Goal: Task Accomplishment & Management: Complete application form

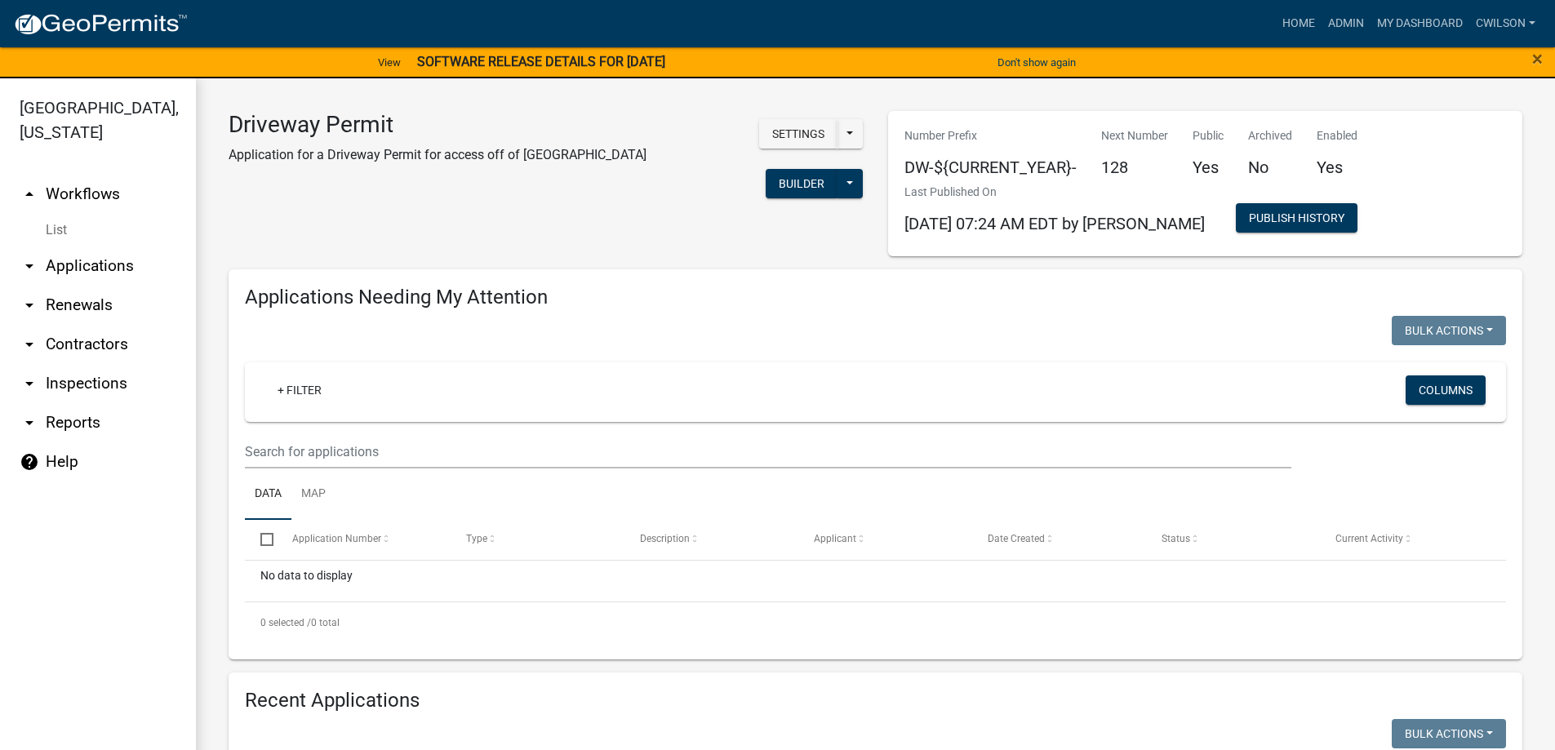
select select "2: 50"
click at [1290, 12] on link "Home" at bounding box center [1299, 23] width 46 height 31
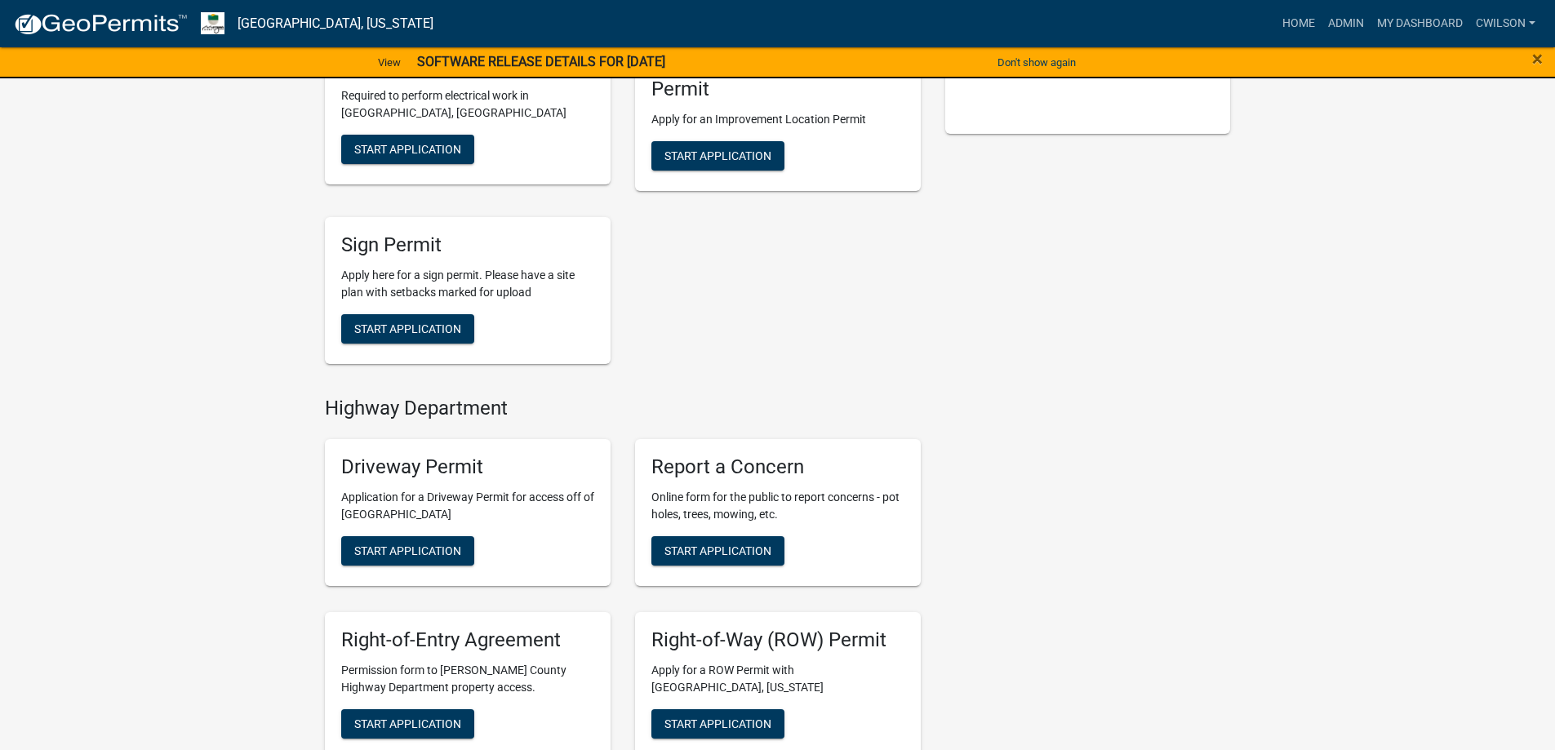
scroll to position [571, 0]
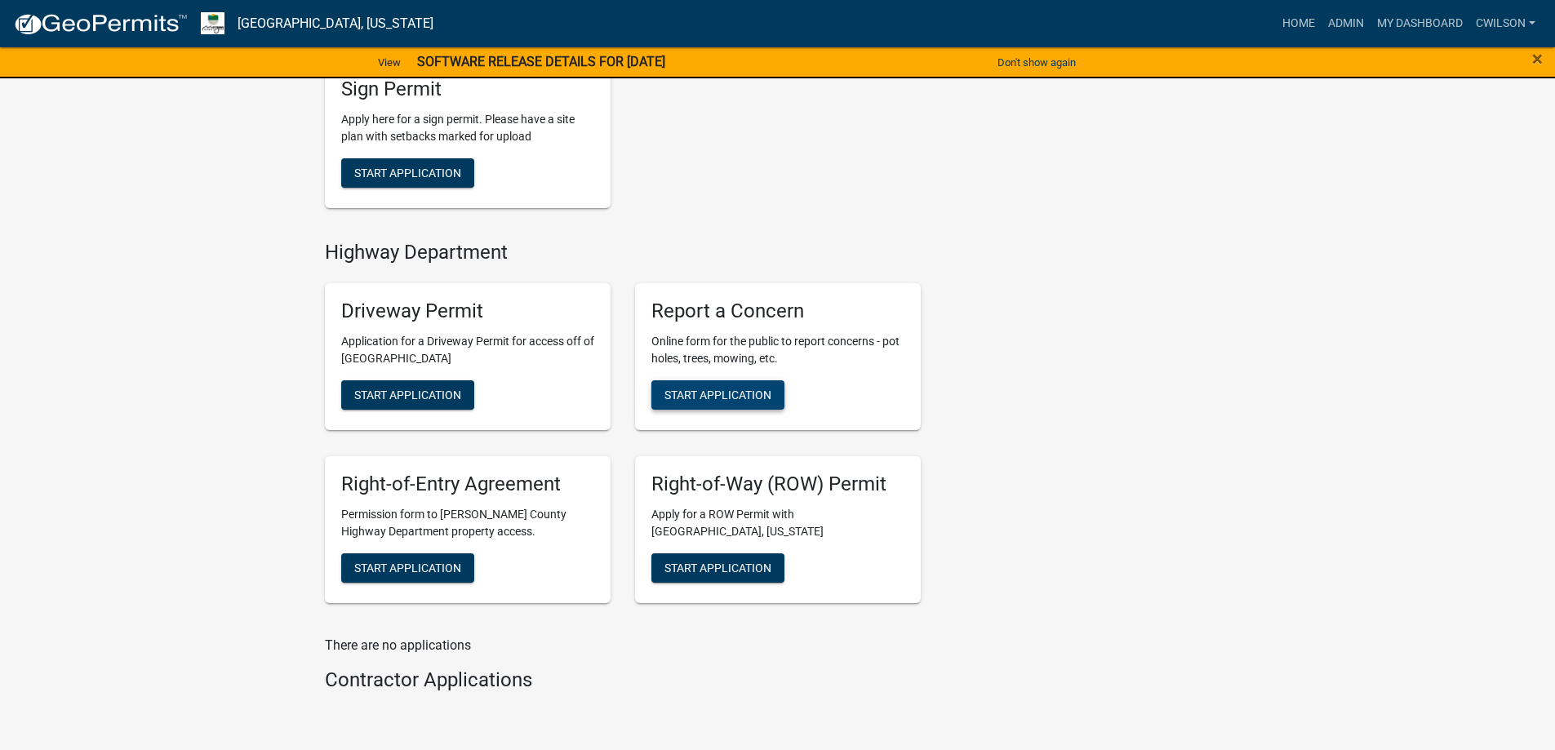
click at [683, 387] on button "Start Application" at bounding box center [717, 394] width 133 height 29
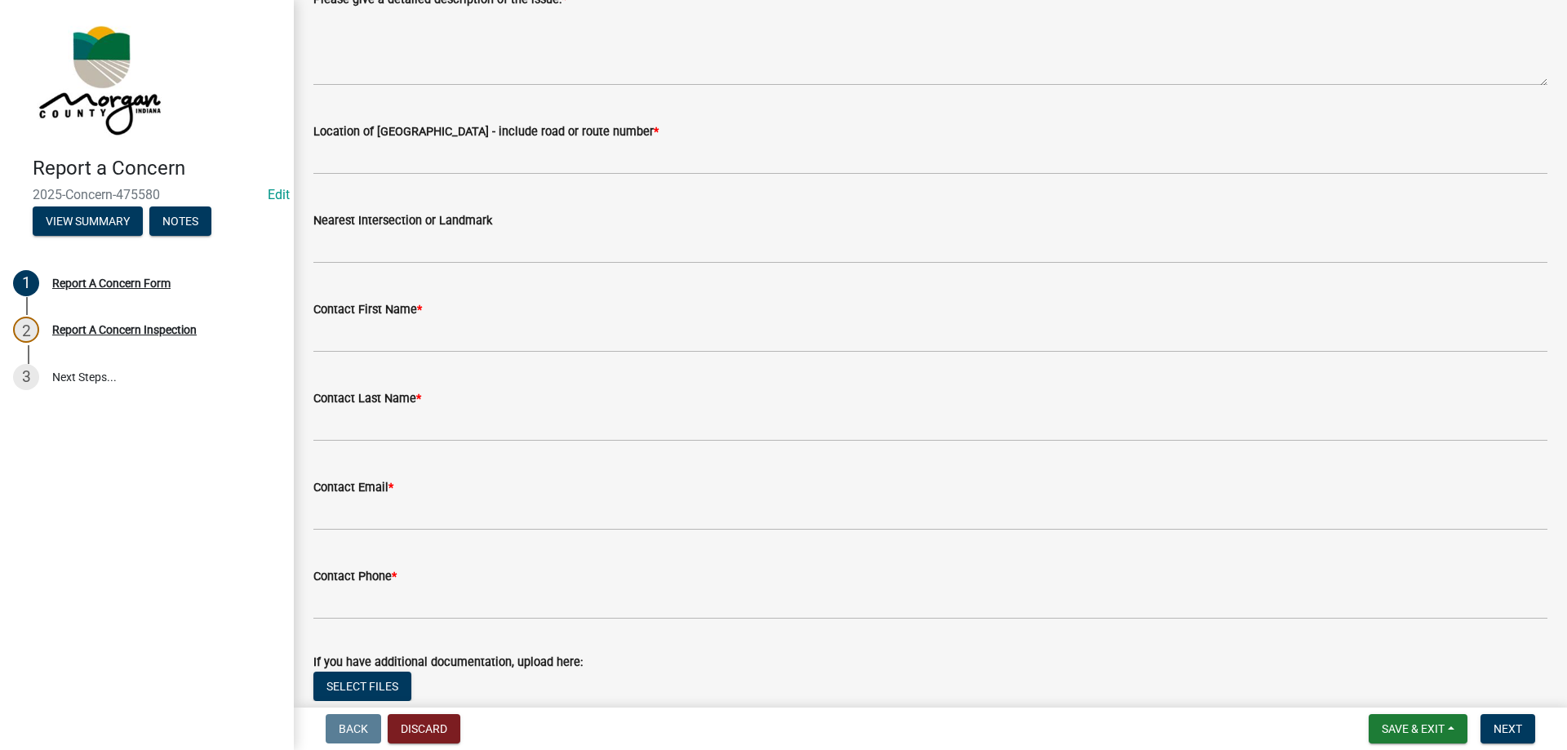
scroll to position [327, 0]
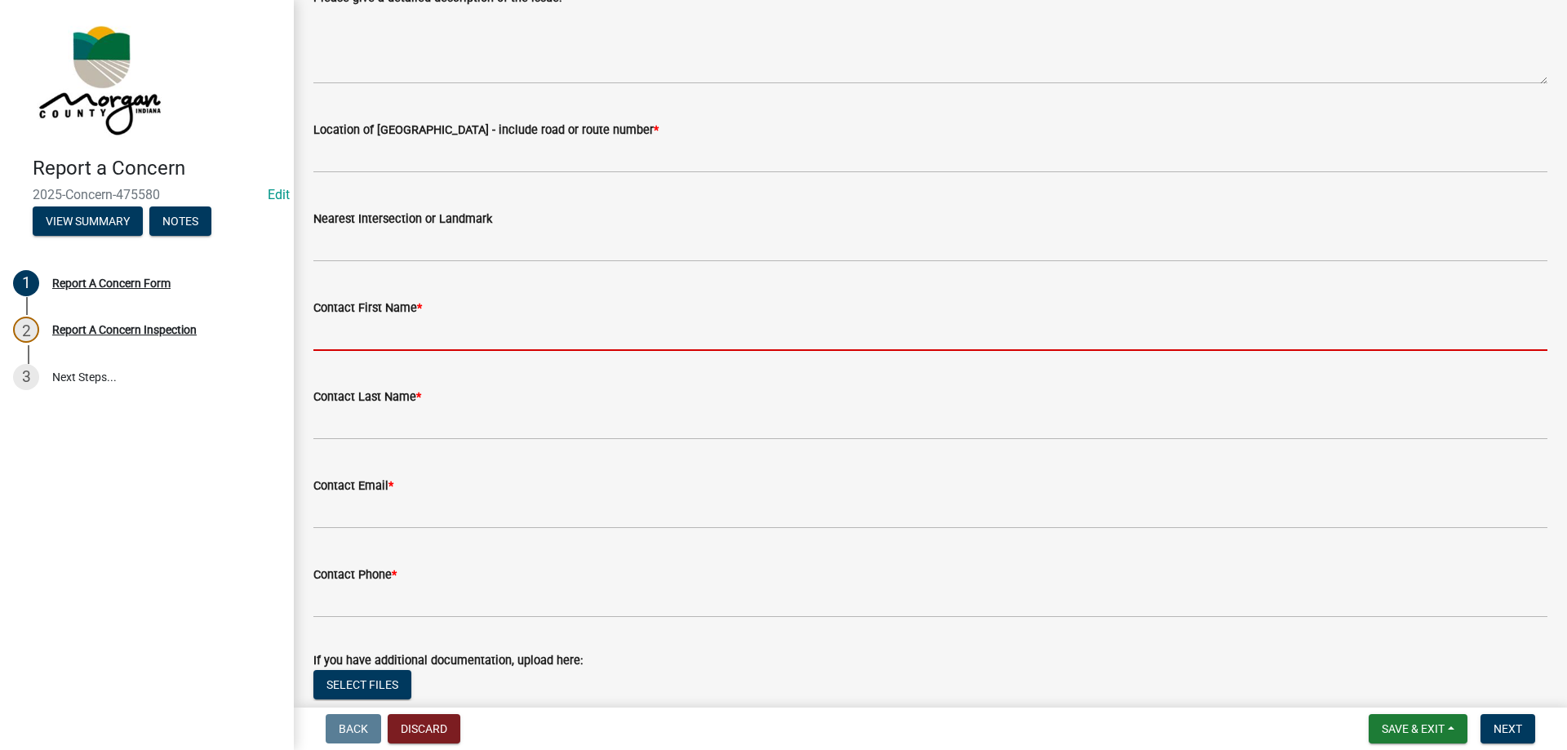
click at [394, 328] on input "Contact First Name *" at bounding box center [930, 334] width 1234 height 33
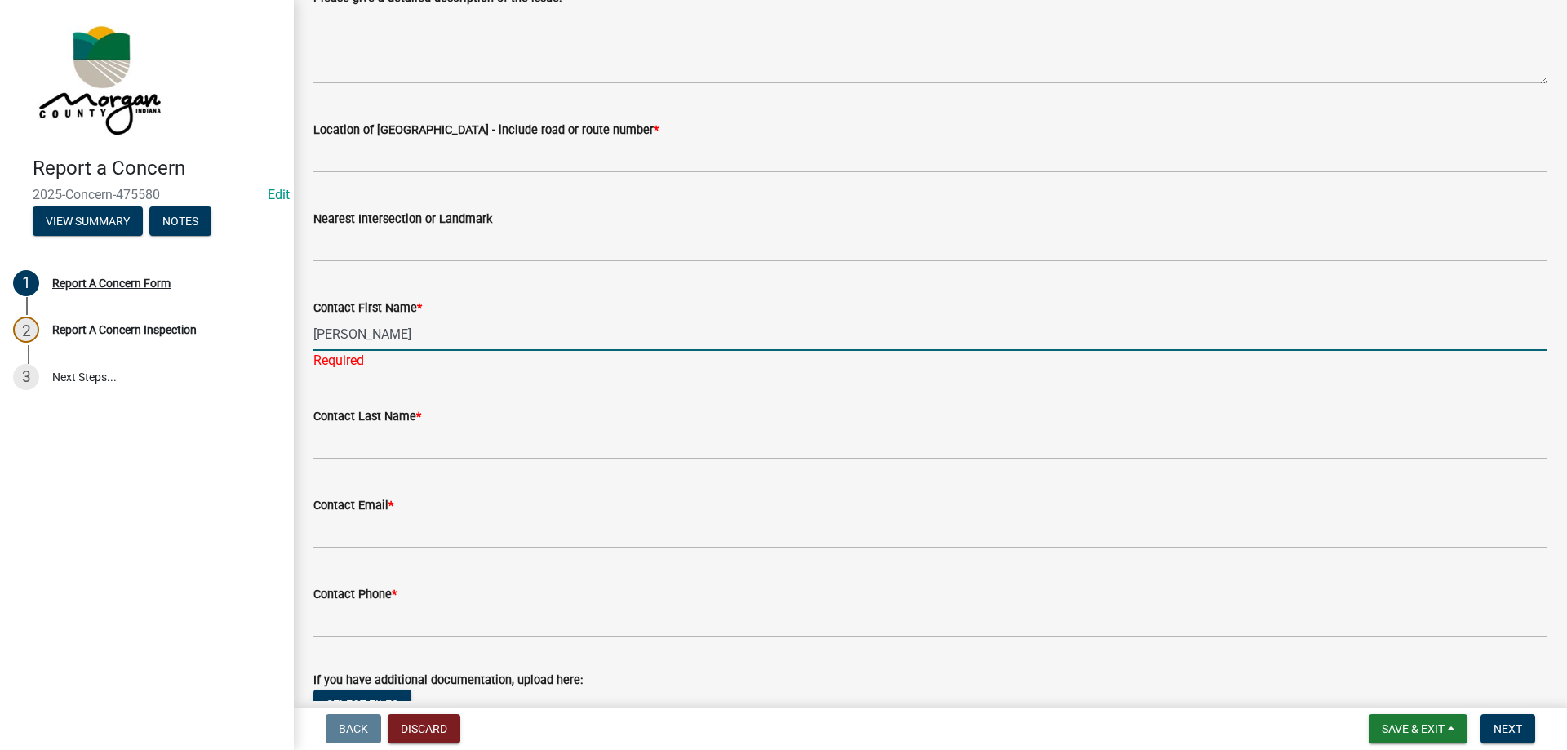
type input "[PERSON_NAME]"
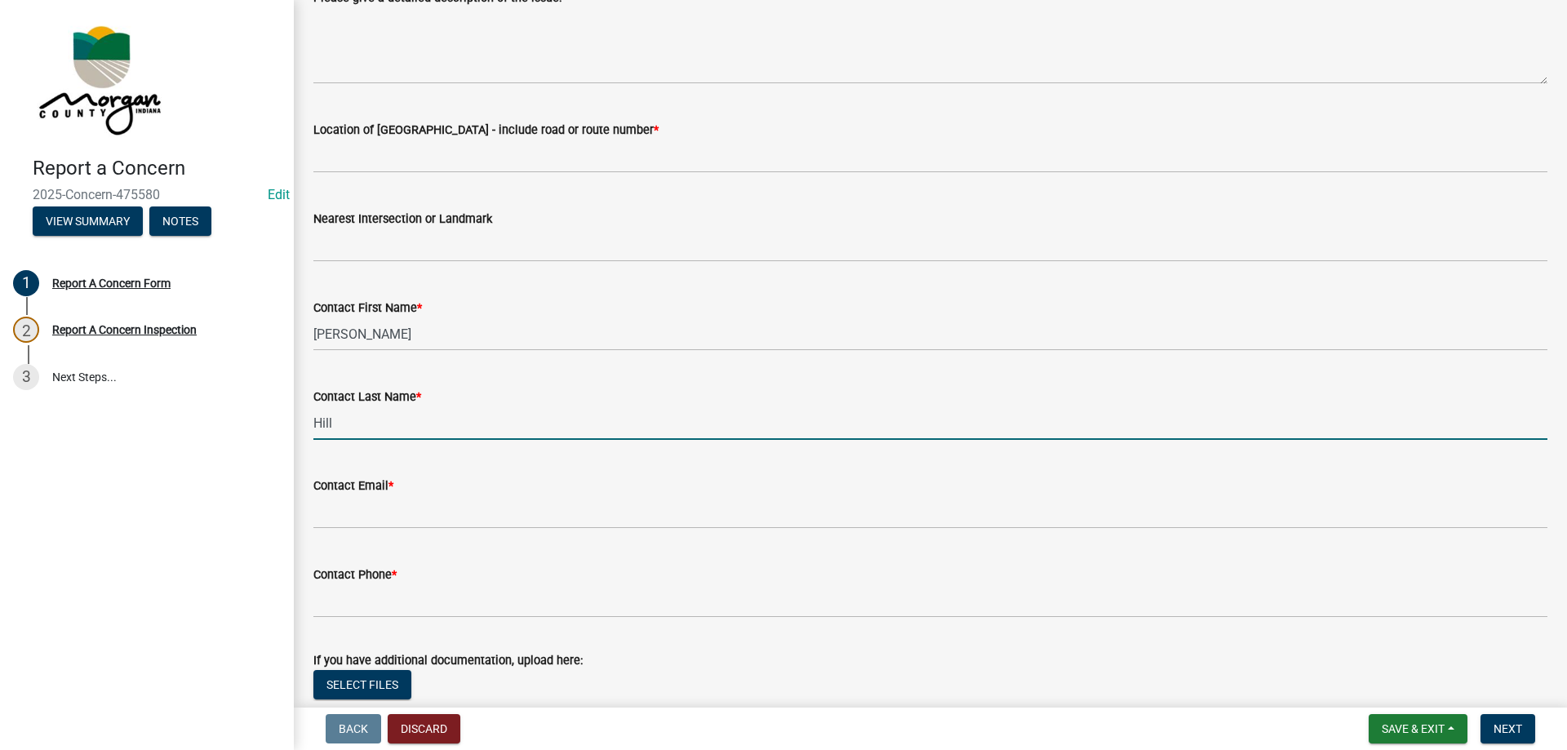
type input "Hill"
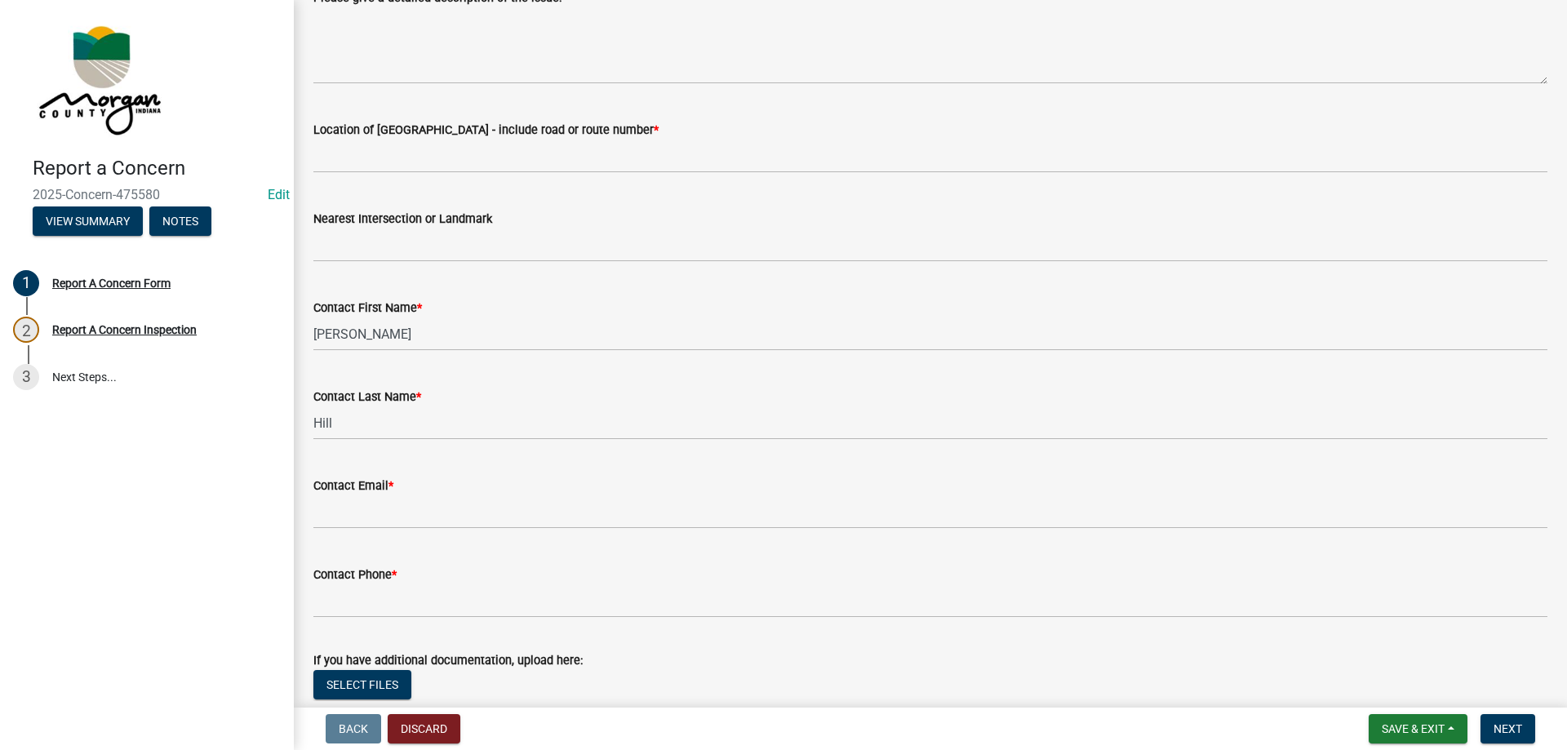
drag, startPoint x: 487, startPoint y: 530, endPoint x: 513, endPoint y: 495, distance: 43.3
click at [496, 518] on wm-data-entity-input "Contact Email *" at bounding box center [930, 497] width 1234 height 89
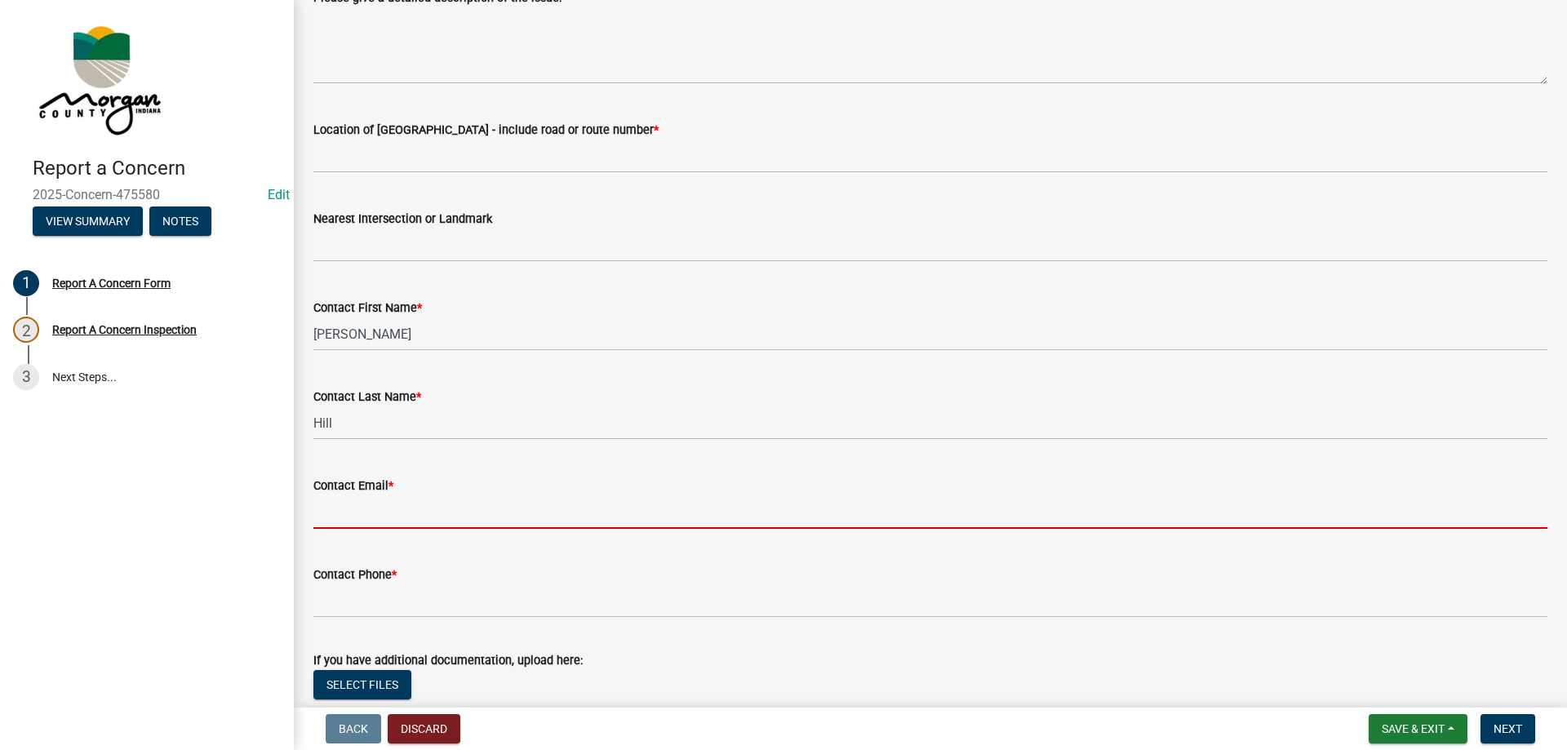
click at [478, 505] on input "Contact Email *" at bounding box center [930, 512] width 1234 height 33
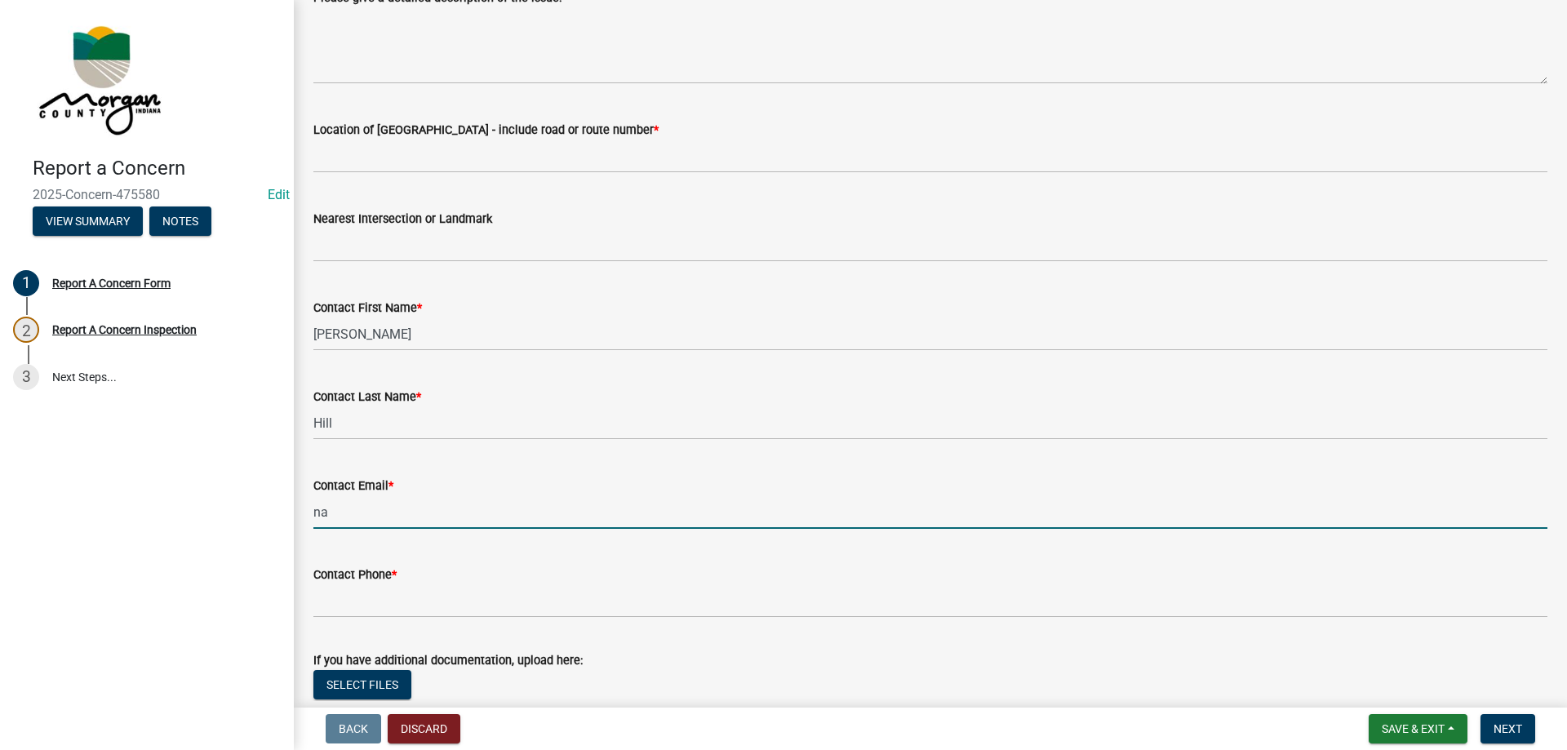
type input "[EMAIL_ADDRESS][DOMAIN_NAME]"
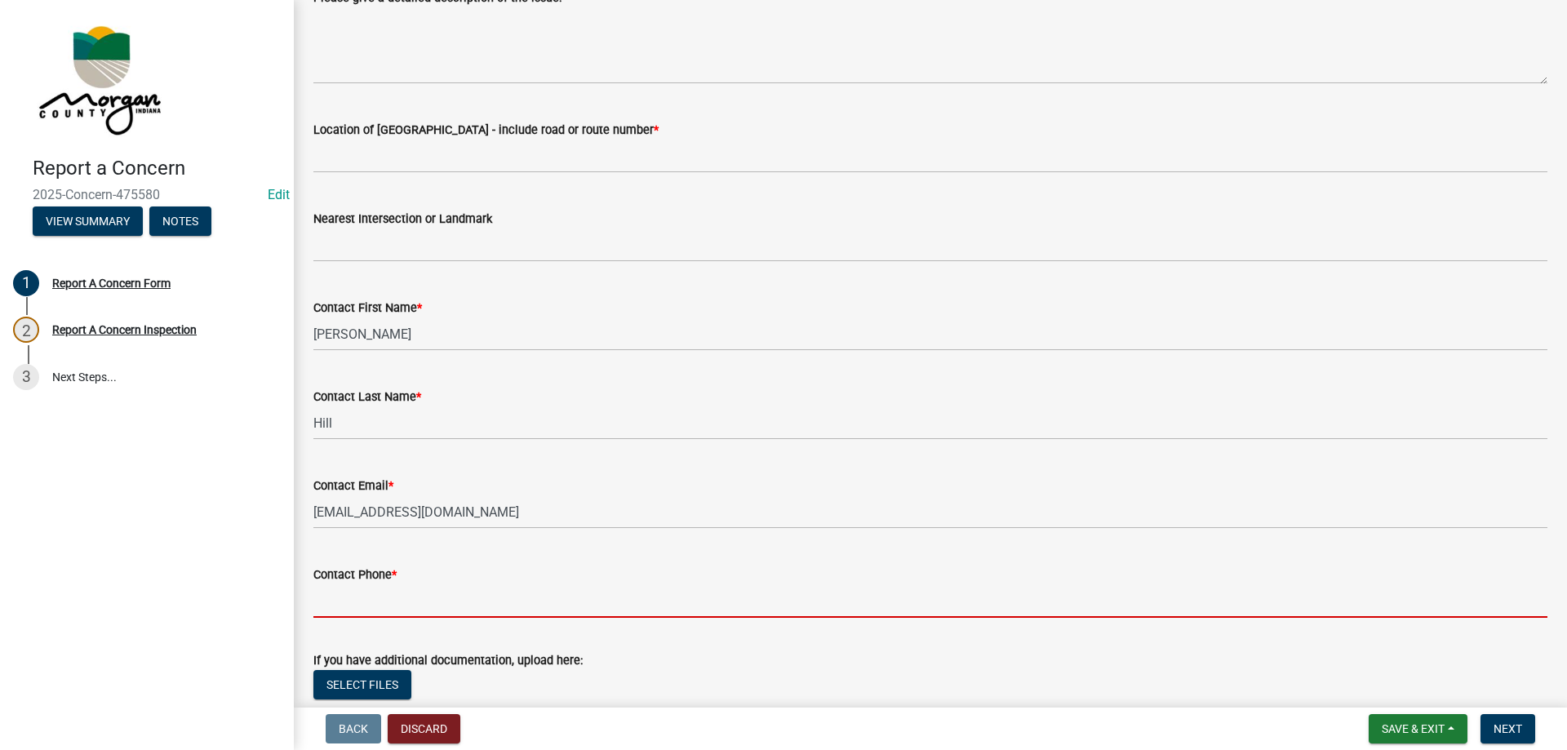
click at [447, 611] on input "Contact Phone *" at bounding box center [930, 601] width 1234 height 33
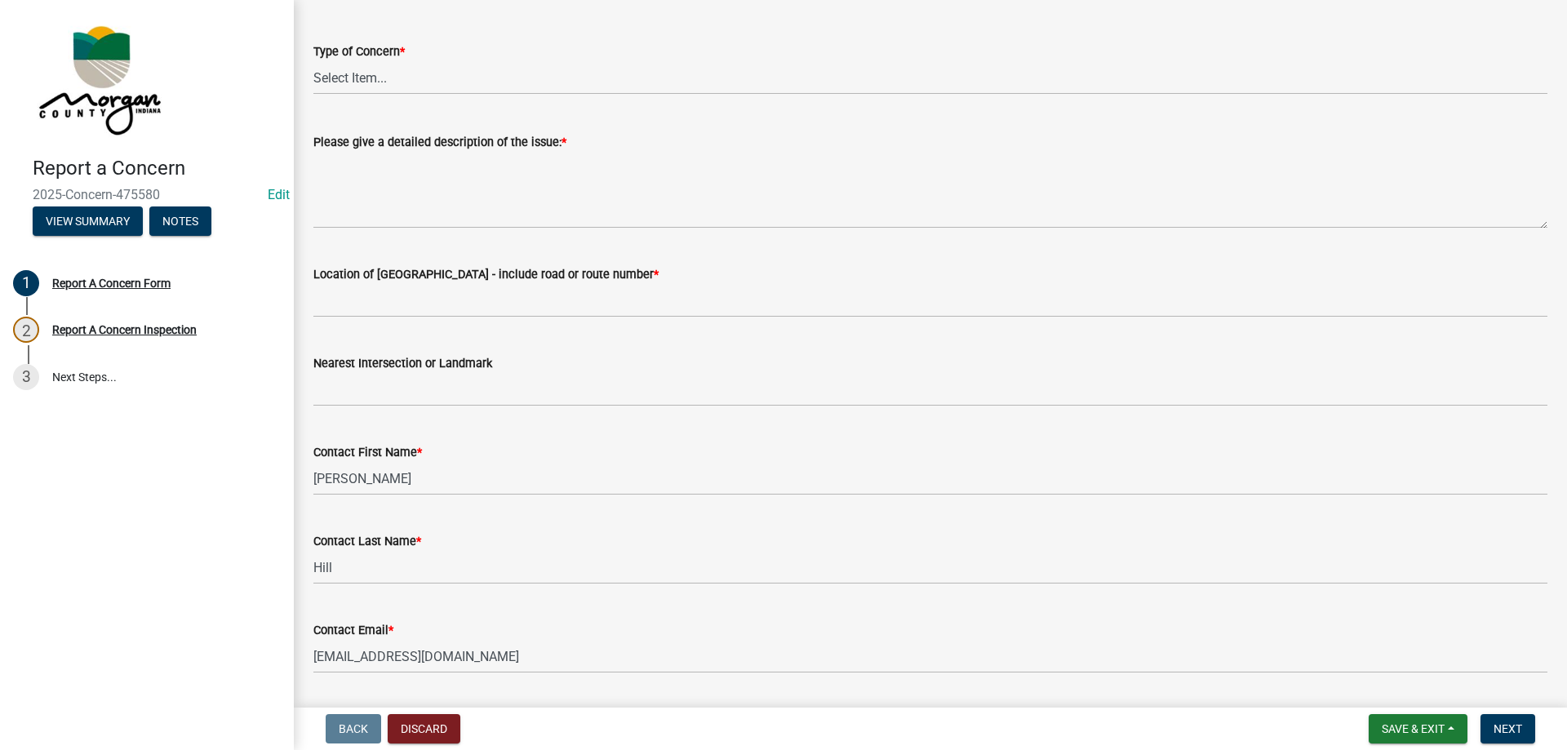
scroll to position [0, 0]
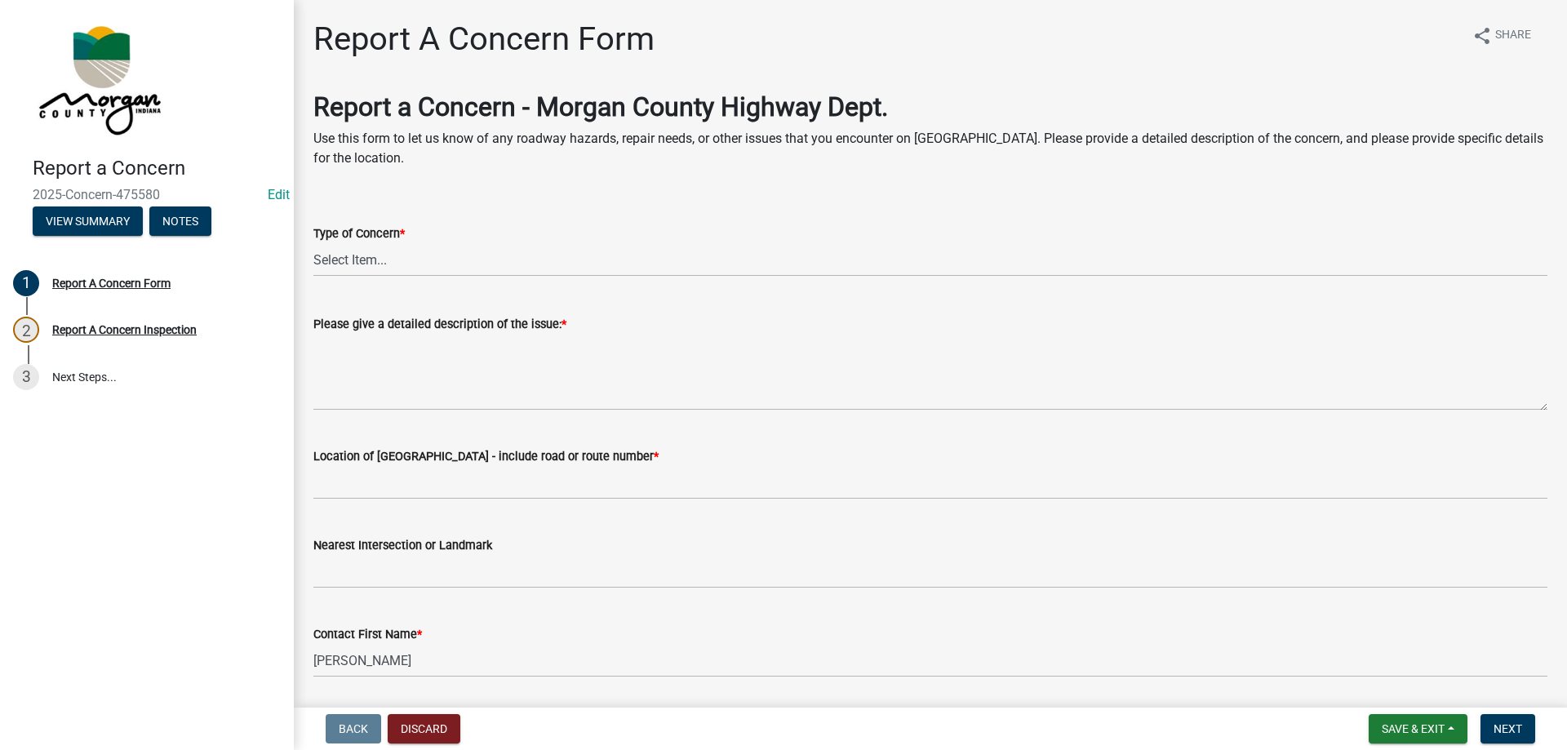
type input "[PHONE_NUMBER]"
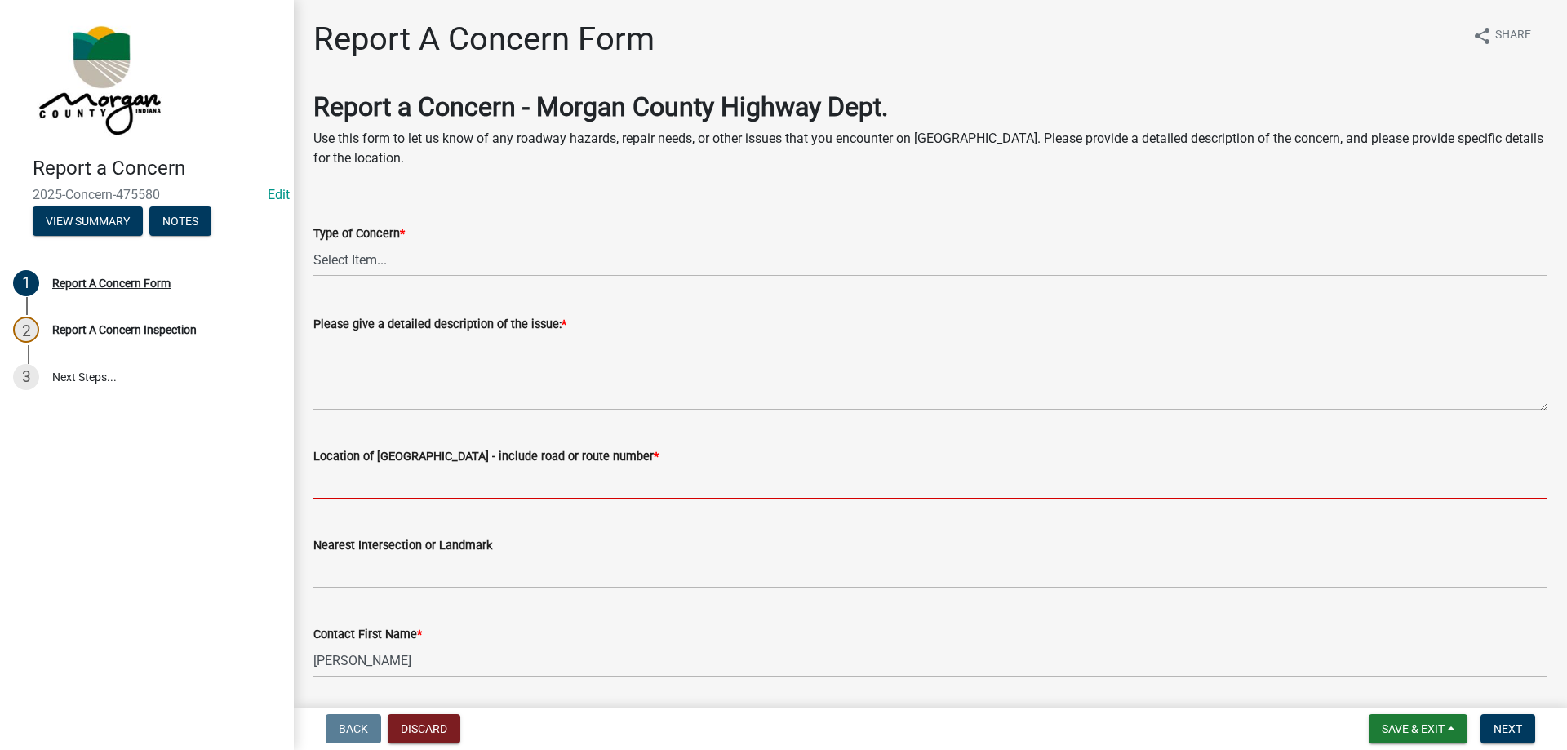
click at [576, 488] on input "Location of [GEOGRAPHIC_DATA] - include road or route number *" at bounding box center [930, 482] width 1234 height 33
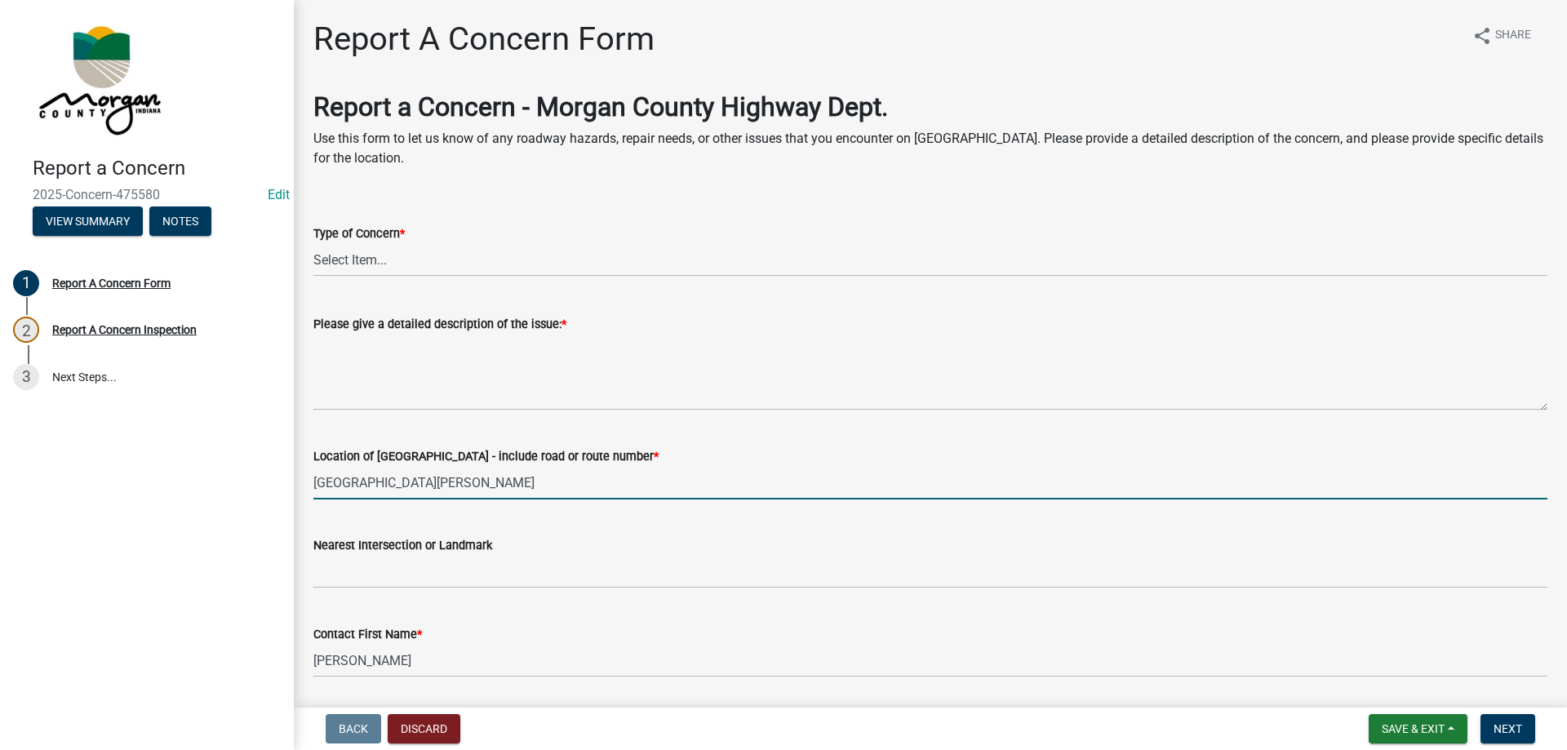
type input "[GEOGRAPHIC_DATA][PERSON_NAME]"
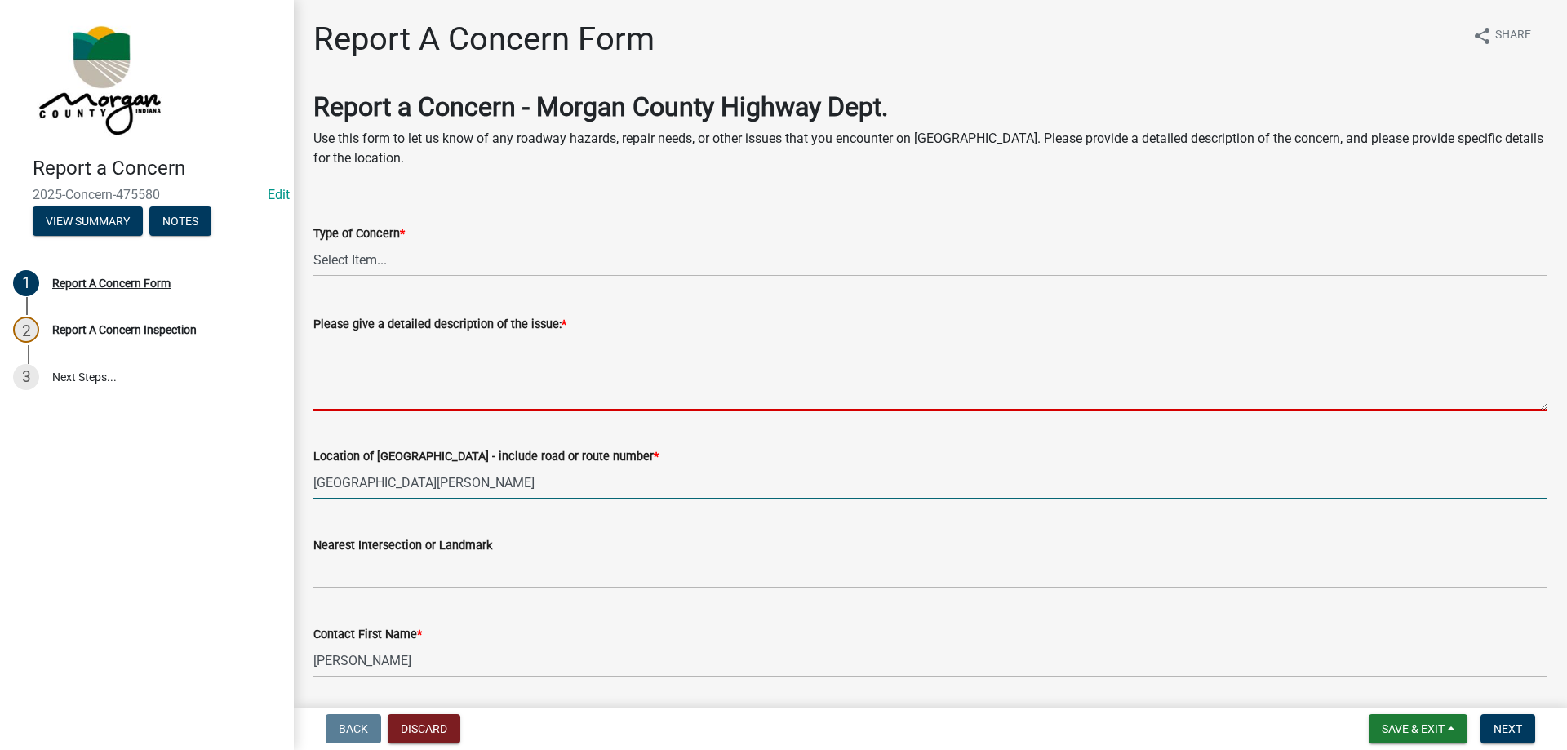
click at [429, 349] on textarea "Please give a detailed description of the issue: *" at bounding box center [930, 372] width 1234 height 77
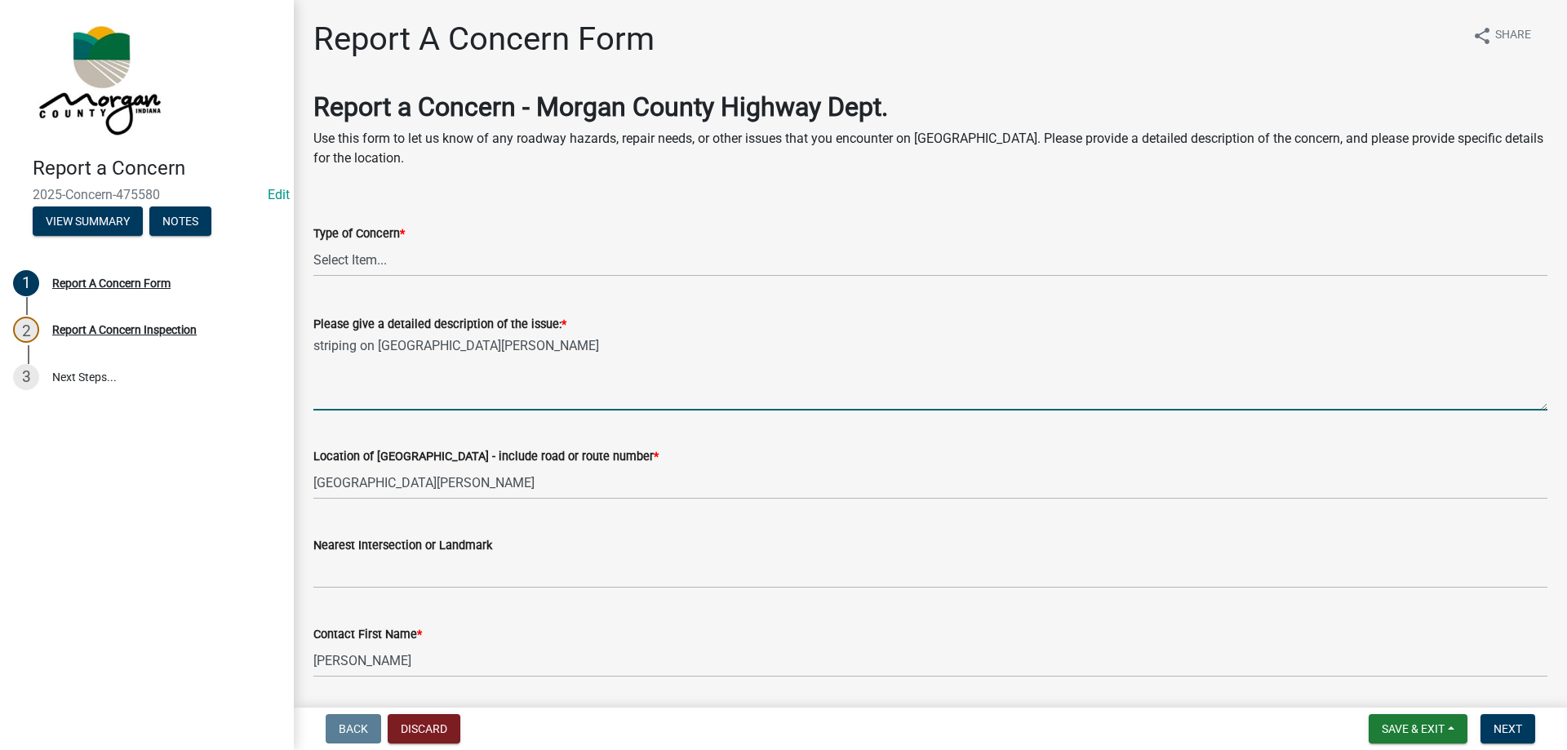
type textarea "striping on [GEOGRAPHIC_DATA][PERSON_NAME]"
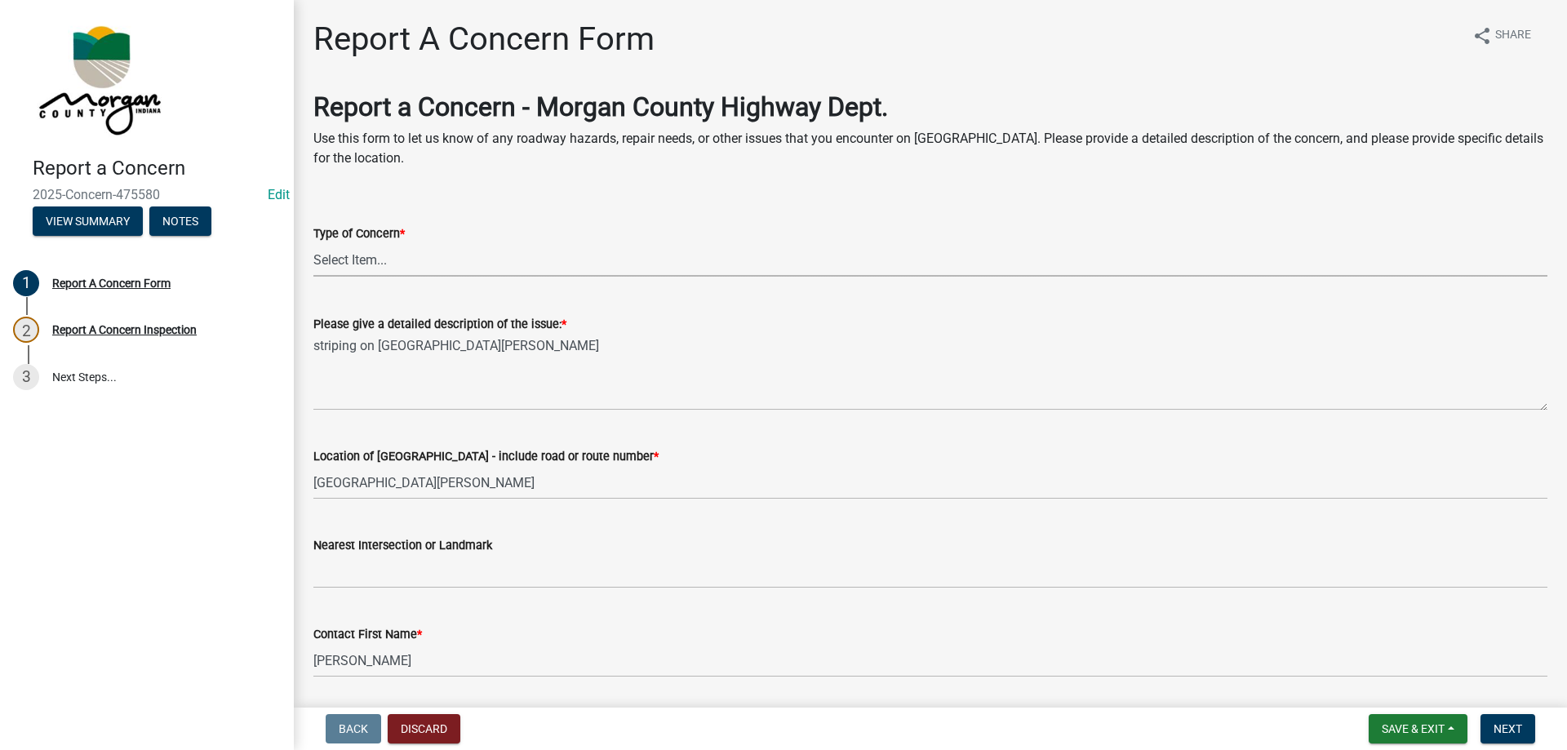
click at [385, 263] on select "Select Item... Pot Hole Patching Ditch Tree Sign Mowing Culvert Other" at bounding box center [930, 259] width 1234 height 33
click at [313, 243] on select "Select Item... Pot Hole Patching Ditch Tree Sign Mowing Culvert Other" at bounding box center [930, 259] width 1234 height 33
select select "3582e9dc-d8cd-4526-a2d9-157cc62522fd"
